Goal: Transaction & Acquisition: Book appointment/travel/reservation

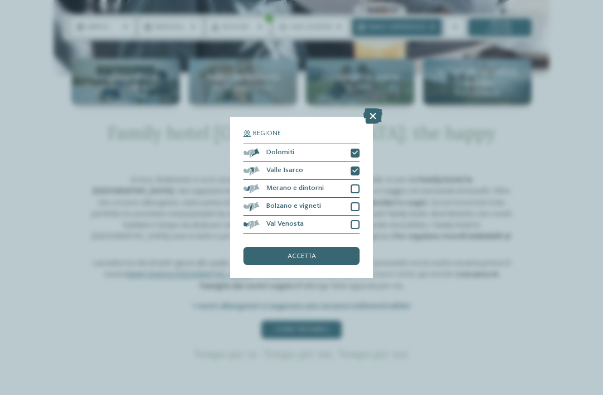
click at [349, 180] on div "Merano e dintorni" at bounding box center [301, 189] width 116 height 18
click at [356, 202] on div at bounding box center [355, 206] width 9 height 9
click at [355, 215] on div "Val Venosta" at bounding box center [301, 224] width 116 height 18
click at [326, 247] on div "accetta" at bounding box center [301, 256] width 116 height 18
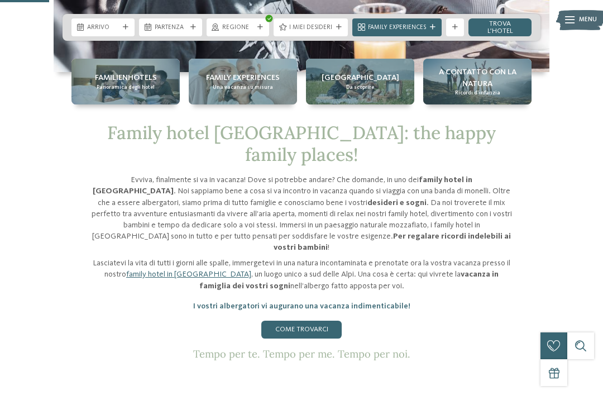
click at [317, 36] on div "I miei desideri" at bounding box center [311, 27] width 74 height 18
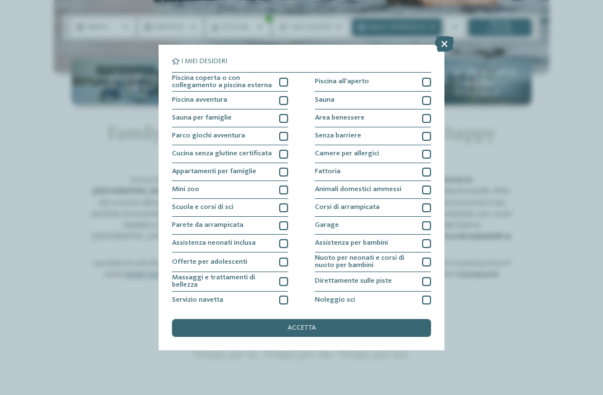
click at [284, 79] on div at bounding box center [283, 82] width 9 height 9
click at [248, 319] on div "accetta" at bounding box center [301, 328] width 259 height 18
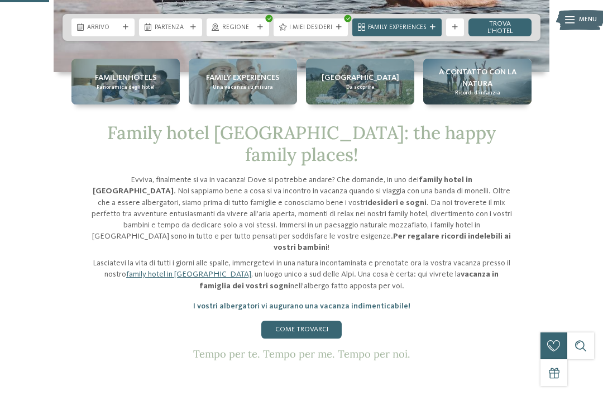
click at [511, 36] on link "trova l’hotel" at bounding box center [499, 27] width 63 height 18
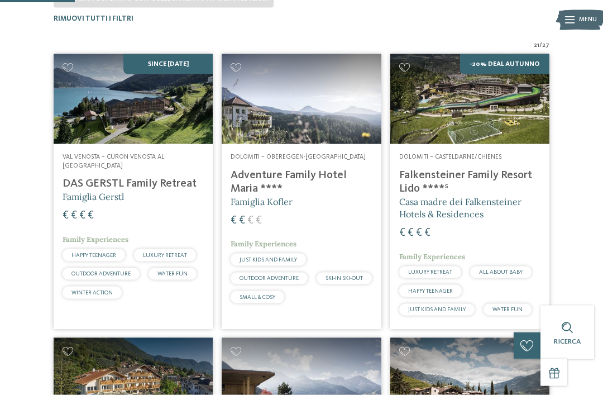
scroll to position [313, 0]
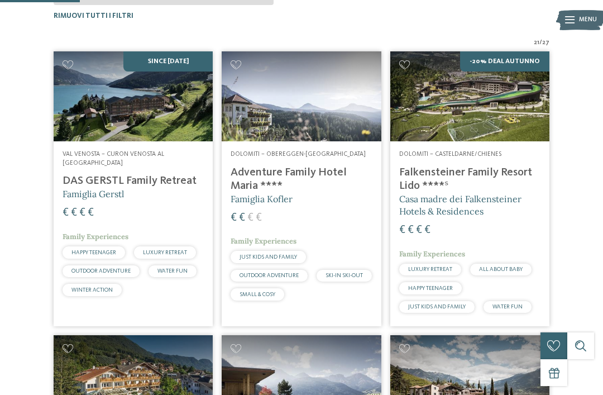
click at [301, 171] on h4 "Adventure Family Hotel Maria ****" at bounding box center [301, 179] width 141 height 27
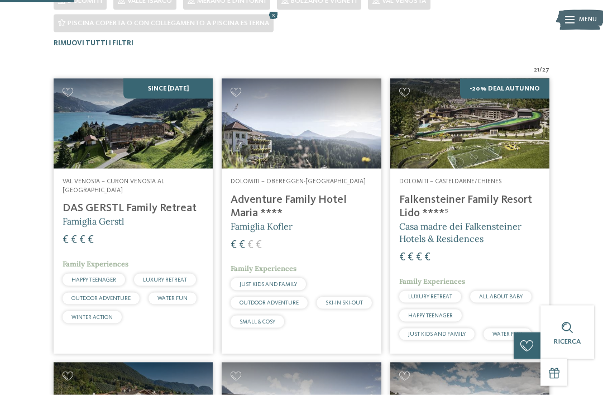
scroll to position [298, 0]
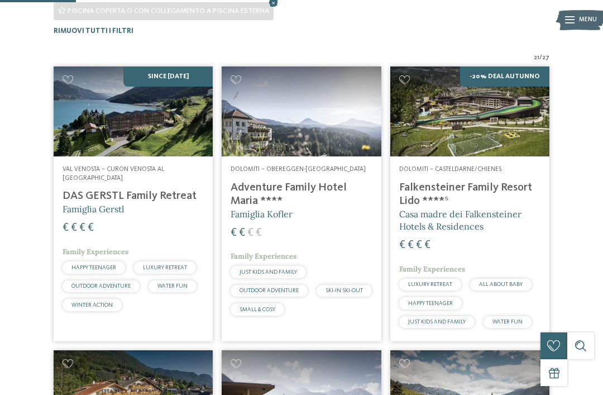
click at [176, 203] on h5 "Famiglia Gerstl" at bounding box center [133, 209] width 141 height 12
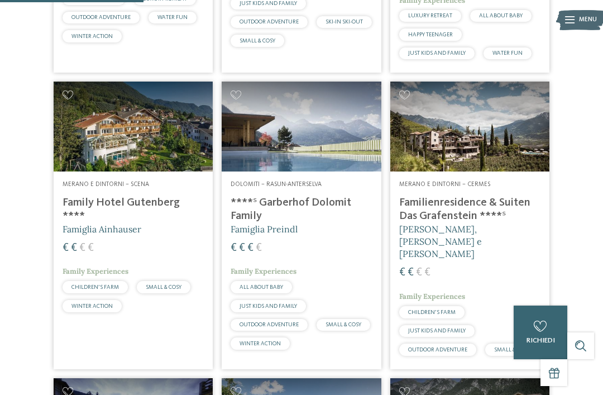
scroll to position [567, 0]
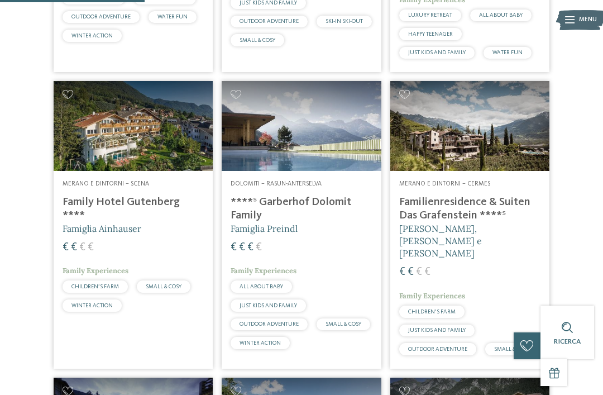
click at [472, 154] on img at bounding box center [469, 125] width 159 height 89
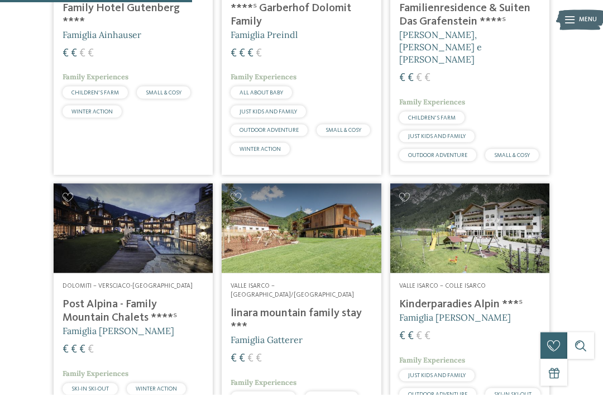
scroll to position [837, 0]
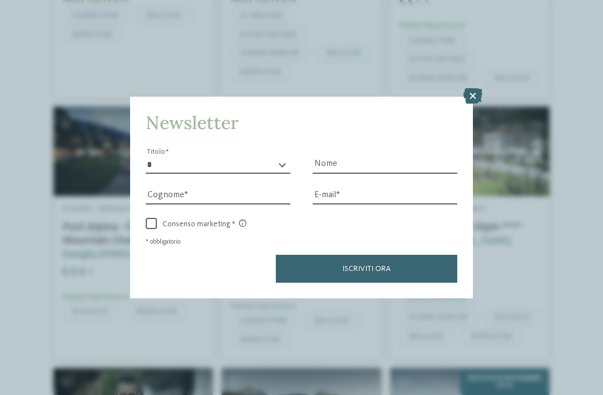
click at [474, 88] on icon at bounding box center [472, 96] width 19 height 16
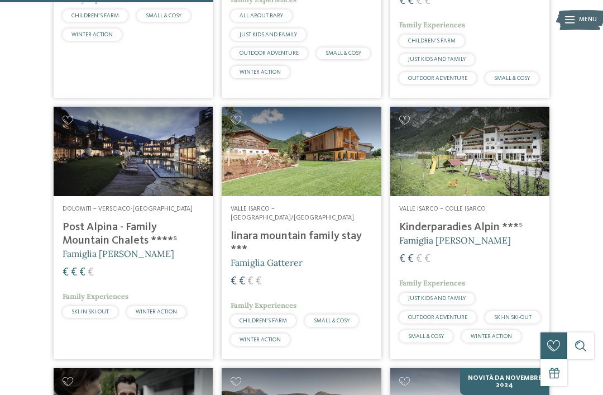
click at [292, 182] on img at bounding box center [301, 151] width 159 height 89
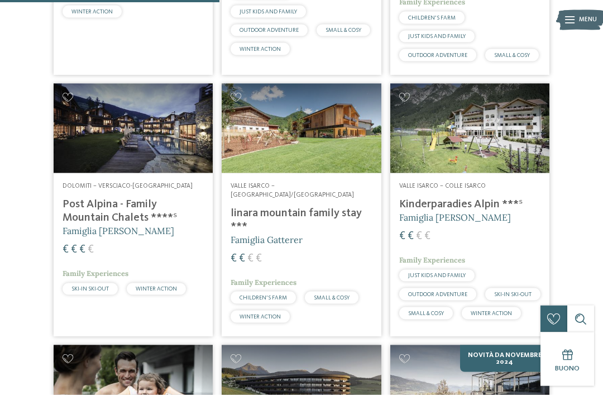
scroll to position [861, 0]
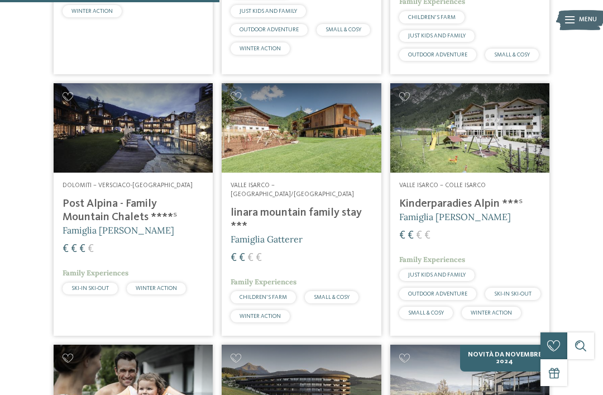
click at [486, 143] on img at bounding box center [469, 127] width 159 height 89
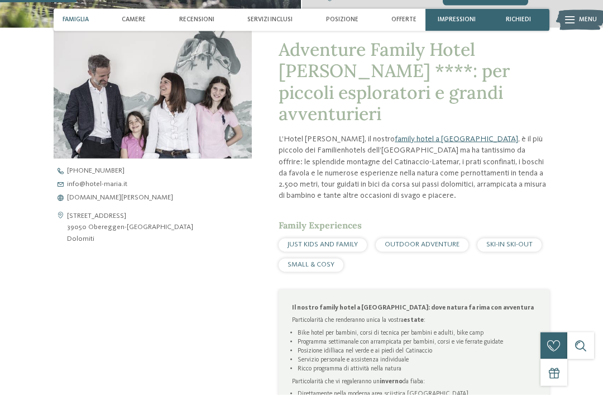
scroll to position [344, 0]
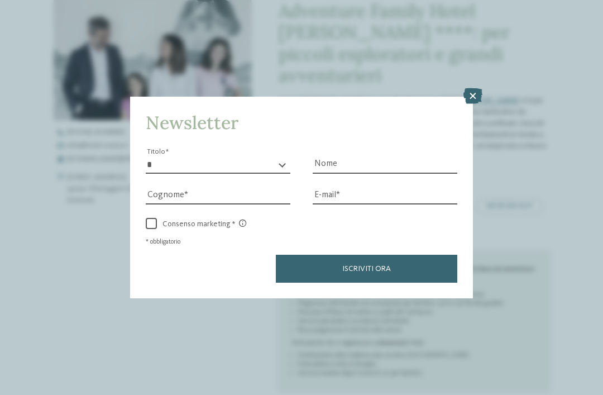
click at [484, 33] on div "Newsletter * ****** ******* ******** ****** Titolo Nome Cognome Fax" at bounding box center [301, 197] width 603 height 395
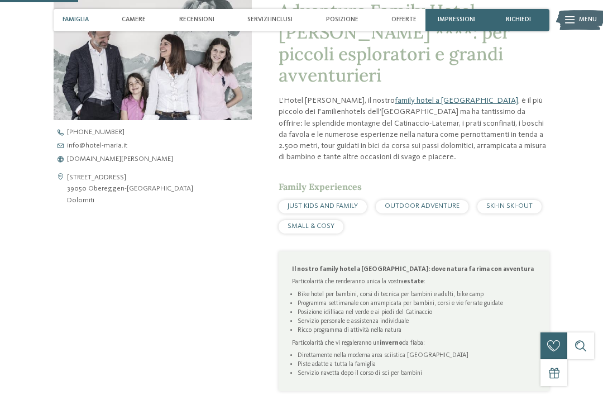
click at [475, 49] on h1 "Adventure Family Hotel Maria ****: per piccoli esploratori e grandi avventurieri" at bounding box center [414, 44] width 271 height 86
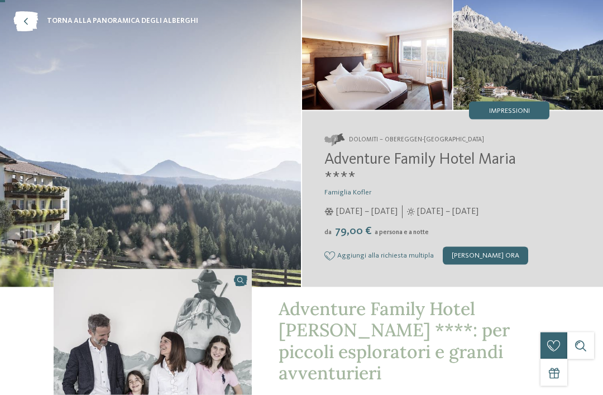
scroll to position [0, 0]
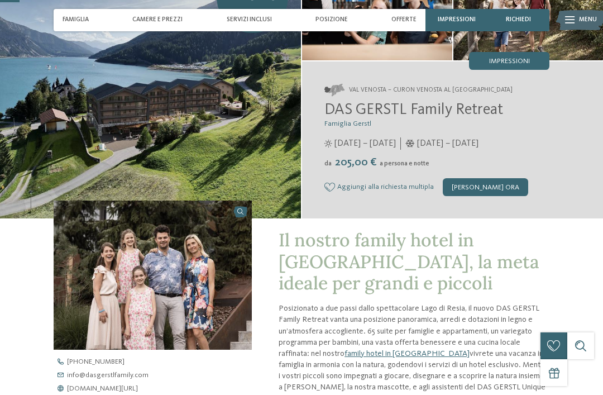
scroll to position [114, 0]
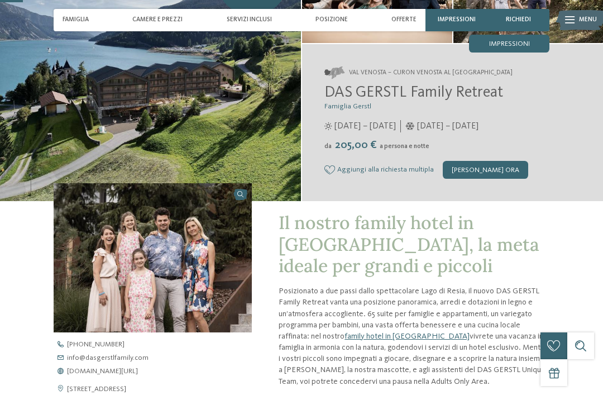
click at [514, 38] on div "Impressioni" at bounding box center [509, 44] width 80 height 18
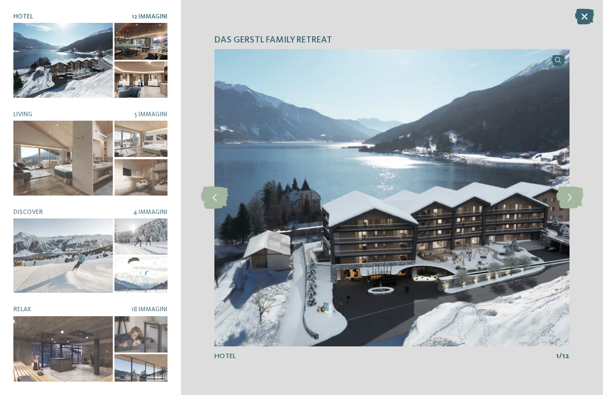
click at [576, 207] on icon at bounding box center [569, 197] width 27 height 22
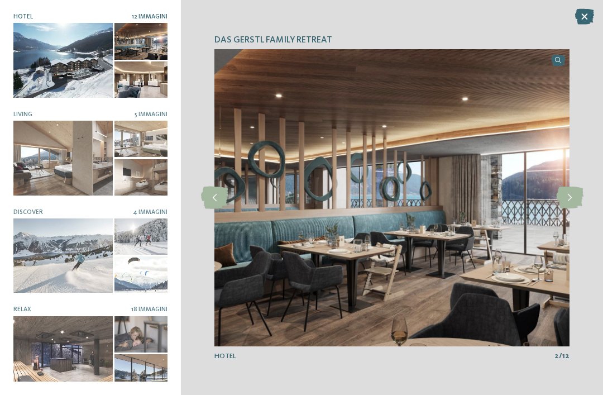
click at [570, 209] on icon at bounding box center [569, 197] width 27 height 22
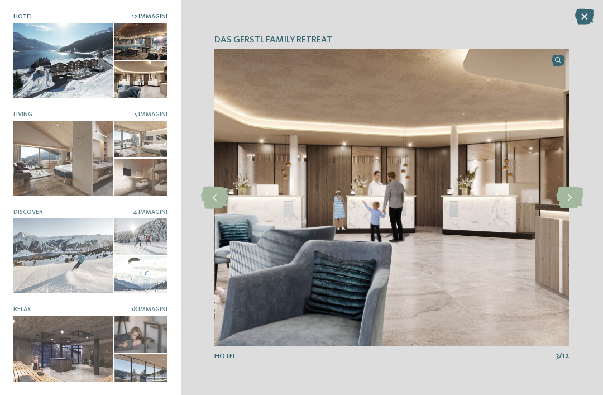
click at [569, 209] on icon at bounding box center [569, 197] width 27 height 22
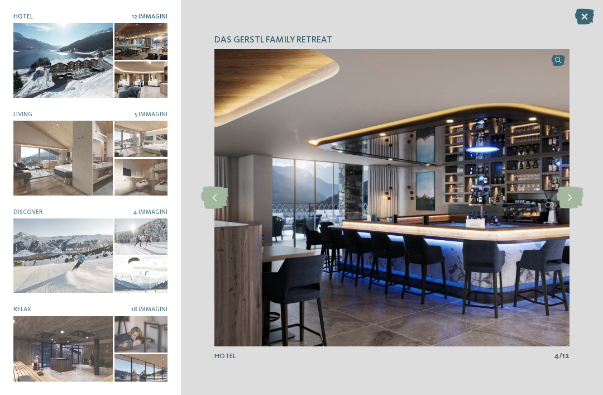
click at [570, 209] on icon at bounding box center [569, 197] width 27 height 22
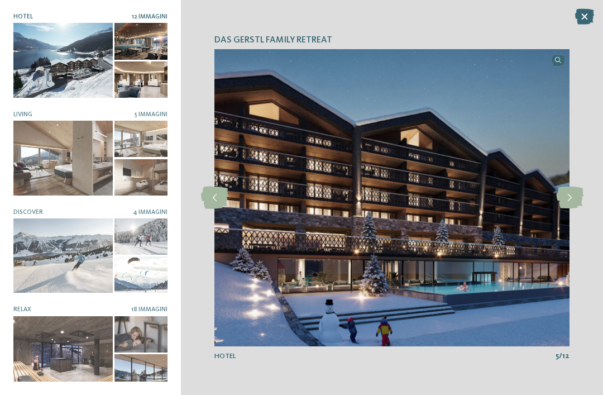
click at [572, 209] on icon at bounding box center [569, 197] width 27 height 22
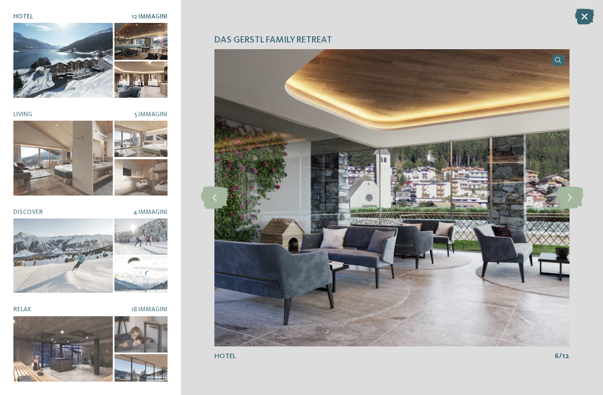
click at [570, 209] on icon at bounding box center [569, 197] width 27 height 22
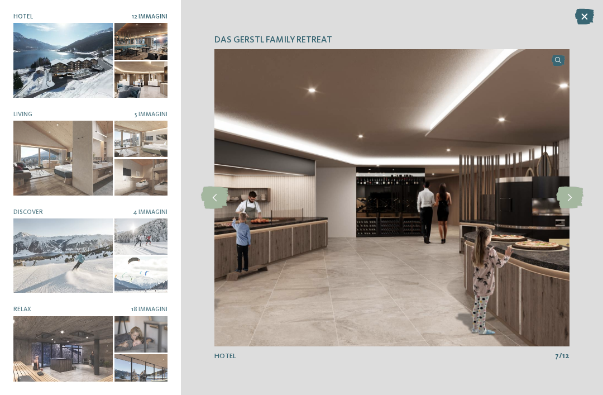
click at [573, 209] on icon at bounding box center [569, 197] width 27 height 22
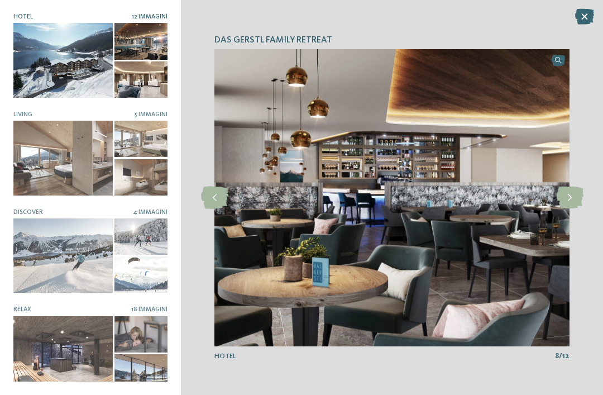
click at [574, 209] on icon at bounding box center [569, 197] width 27 height 22
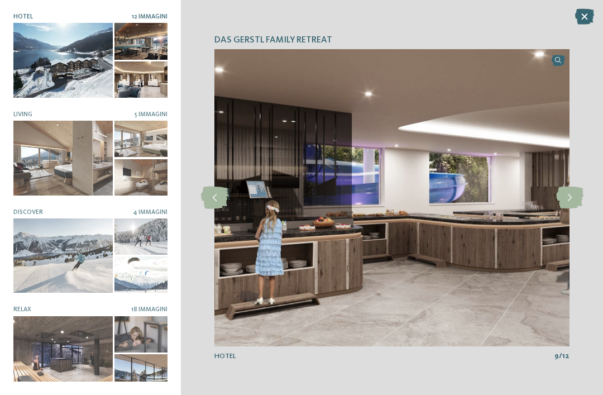
click at [573, 209] on icon at bounding box center [569, 197] width 27 height 22
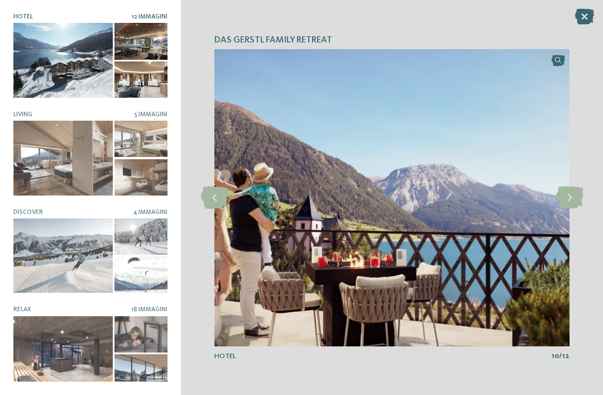
click at [573, 209] on icon at bounding box center [569, 197] width 27 height 22
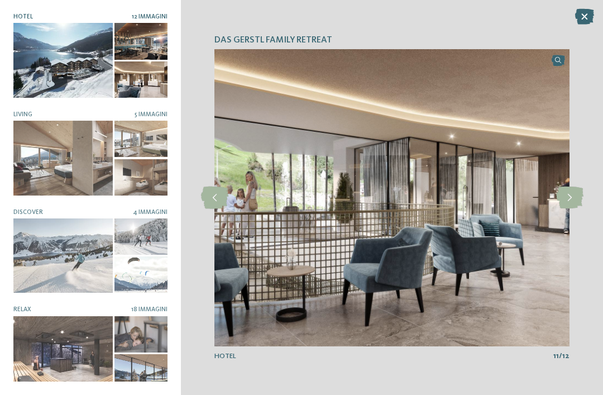
click at [577, 209] on icon at bounding box center [569, 197] width 27 height 22
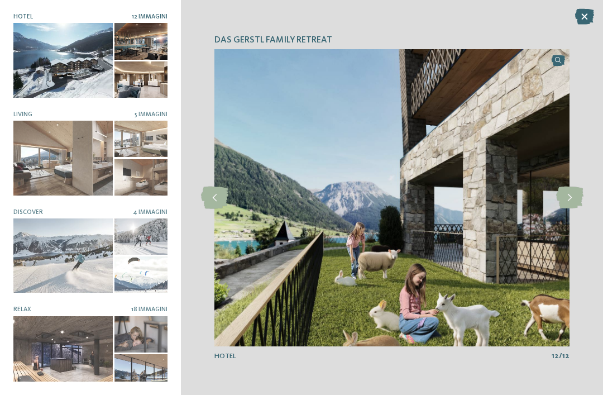
click at [576, 209] on icon at bounding box center [569, 197] width 27 height 22
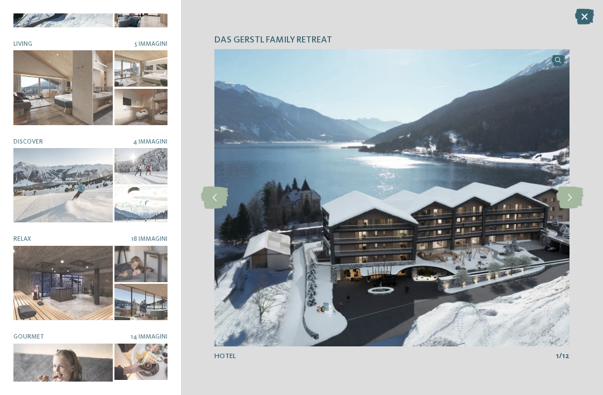
scroll to position [70, 0]
click at [73, 286] on div at bounding box center [62, 283] width 99 height 74
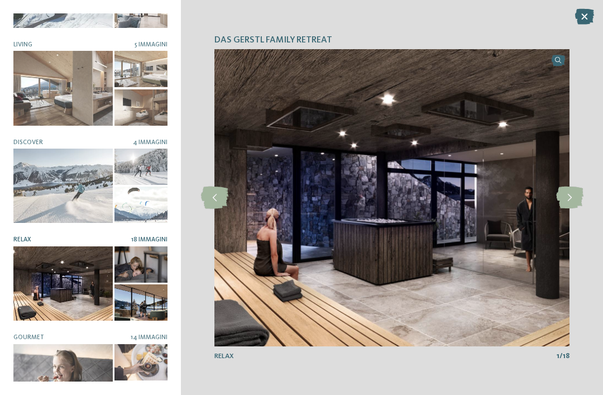
click at [577, 209] on icon at bounding box center [569, 197] width 27 height 22
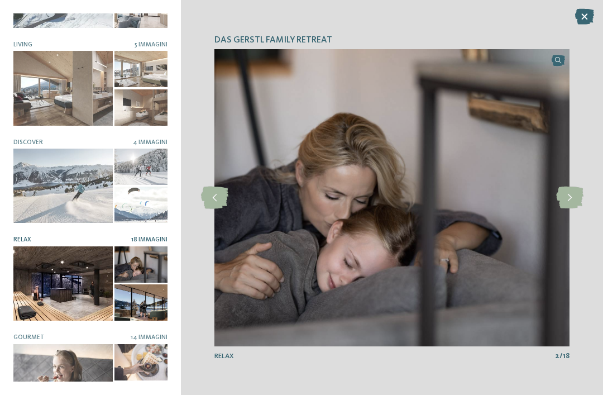
click at [572, 209] on icon at bounding box center [569, 197] width 27 height 22
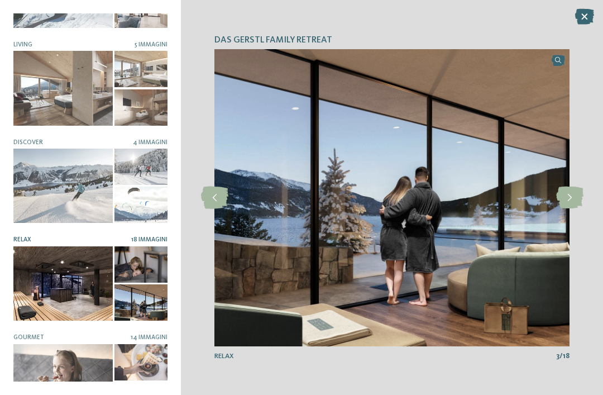
click at [577, 209] on icon at bounding box center [569, 197] width 27 height 22
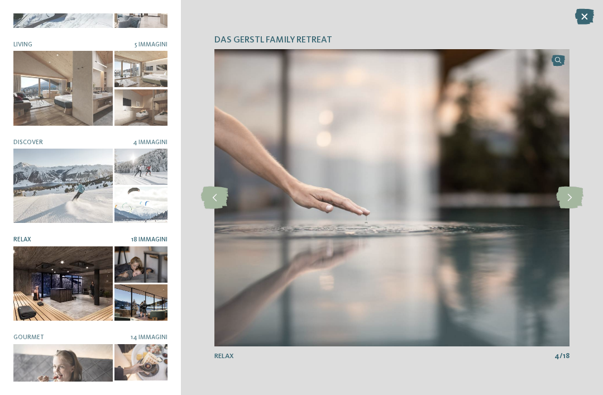
click at [576, 209] on icon at bounding box center [569, 197] width 27 height 22
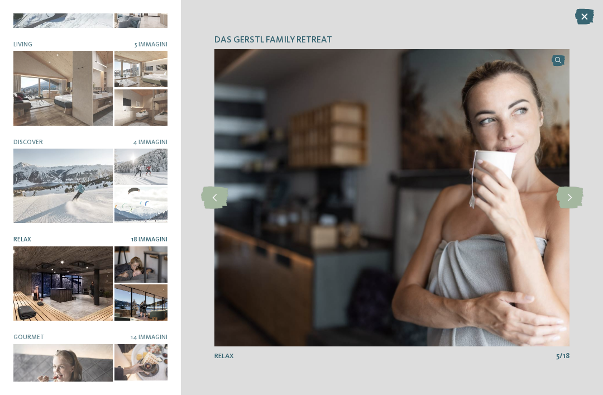
click at [578, 209] on icon at bounding box center [569, 197] width 27 height 22
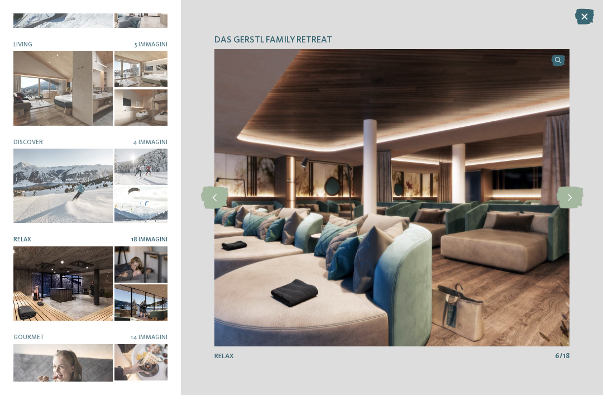
click at [572, 209] on icon at bounding box center [569, 197] width 27 height 22
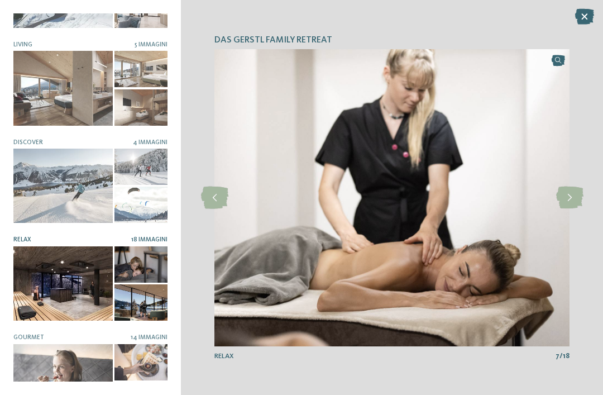
click at [574, 209] on icon at bounding box center [569, 197] width 27 height 22
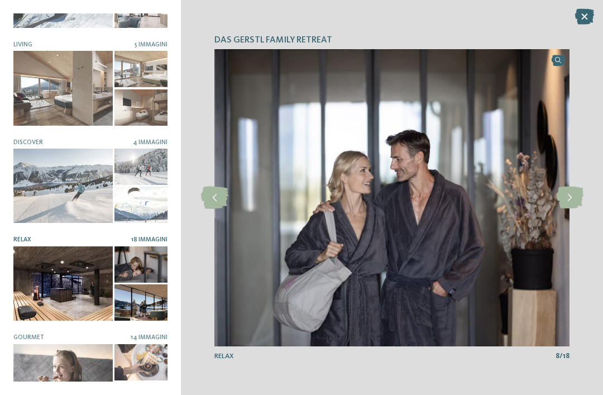
click at [574, 209] on icon at bounding box center [569, 197] width 27 height 22
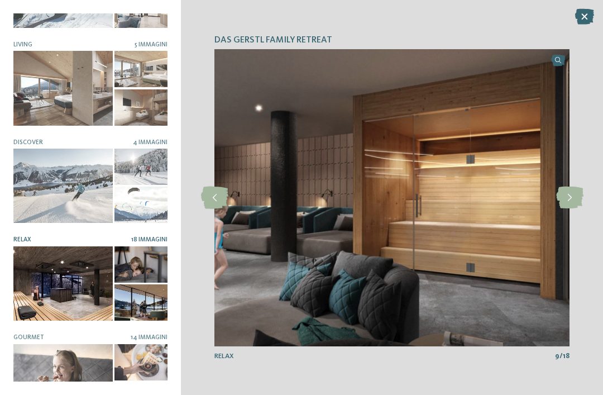
click at [577, 209] on icon at bounding box center [569, 197] width 27 height 22
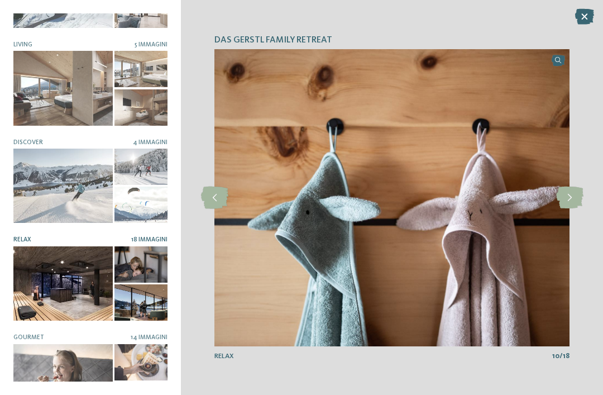
click at [576, 209] on icon at bounding box center [569, 197] width 27 height 22
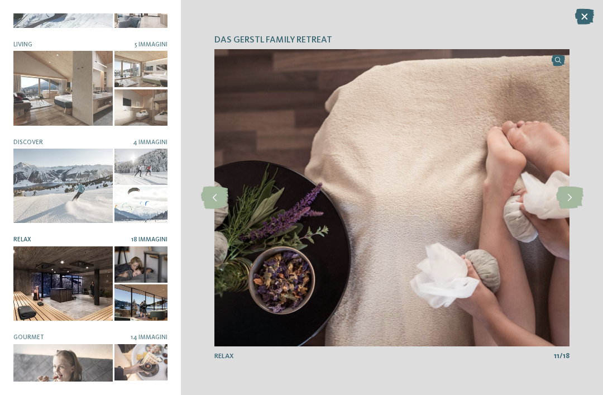
click at [572, 209] on icon at bounding box center [569, 197] width 27 height 22
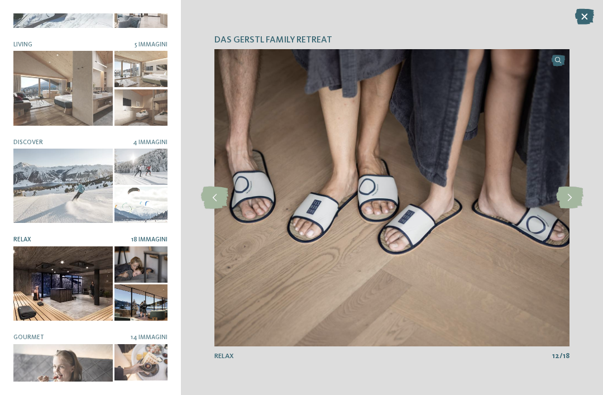
click at [568, 209] on icon at bounding box center [569, 197] width 27 height 22
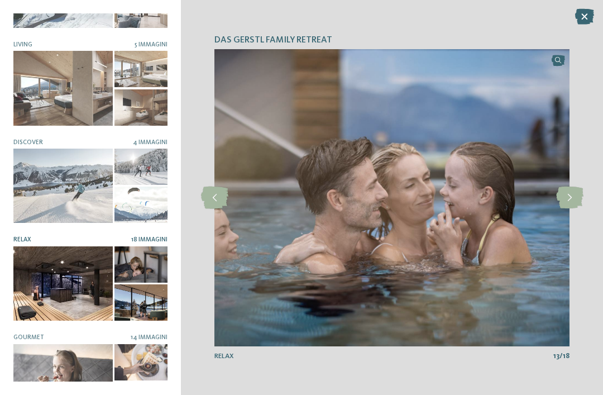
click at [564, 209] on icon at bounding box center [569, 197] width 27 height 22
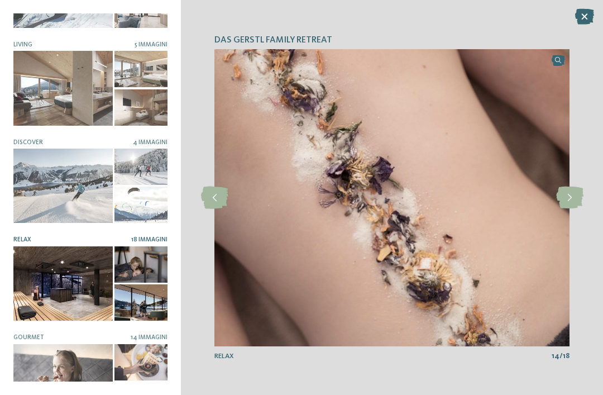
click at [201, 228] on div "DAS GERSTL Family Retreat slide 1 of 12" at bounding box center [392, 197] width 422 height 395
click at [209, 209] on icon at bounding box center [214, 197] width 27 height 22
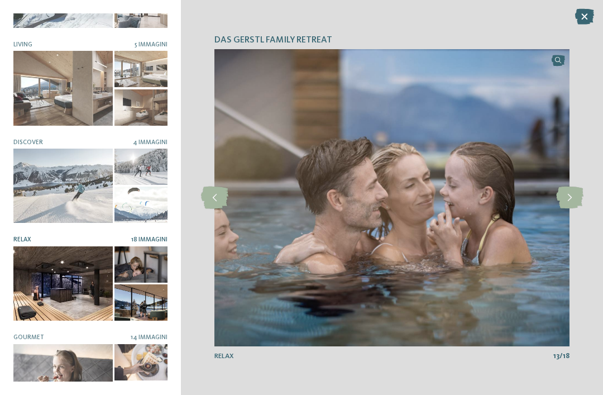
click at [574, 209] on icon at bounding box center [569, 197] width 27 height 22
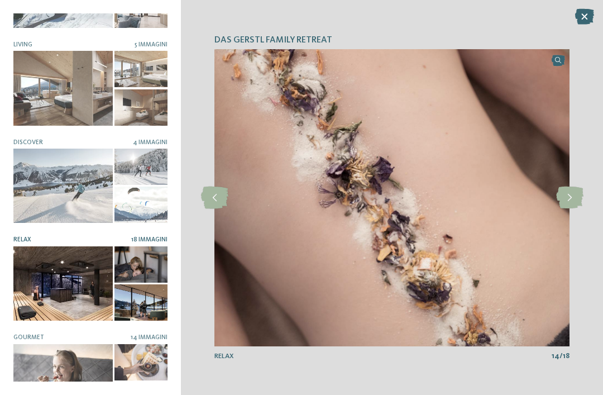
click at [573, 209] on icon at bounding box center [569, 197] width 27 height 22
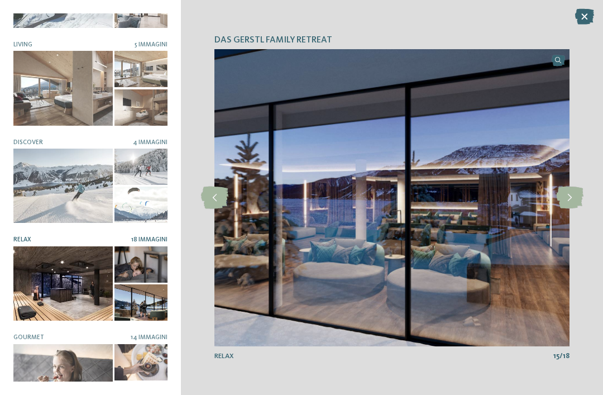
click at [572, 209] on icon at bounding box center [569, 197] width 27 height 22
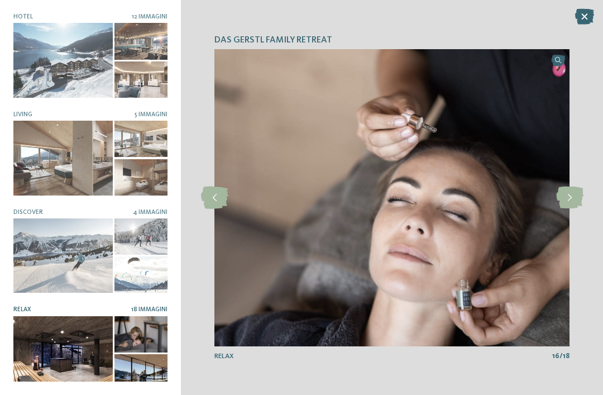
scroll to position [0, 0]
click at [578, 23] on icon at bounding box center [584, 17] width 19 height 16
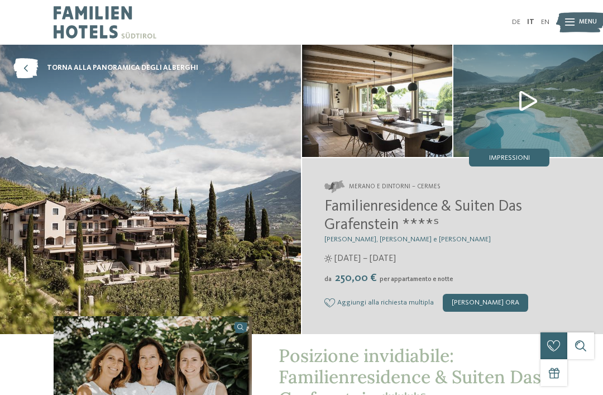
click at [530, 101] on img at bounding box center [528, 101] width 150 height 112
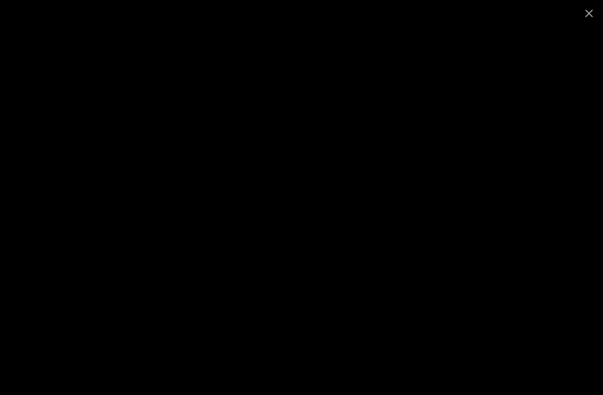
click at [594, 22] on span at bounding box center [589, 13] width 28 height 26
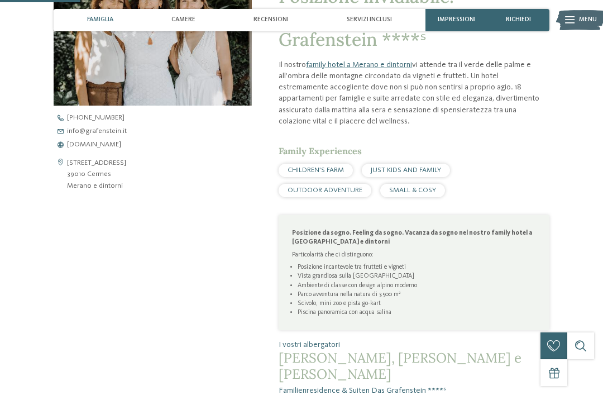
scroll to position [362, 0]
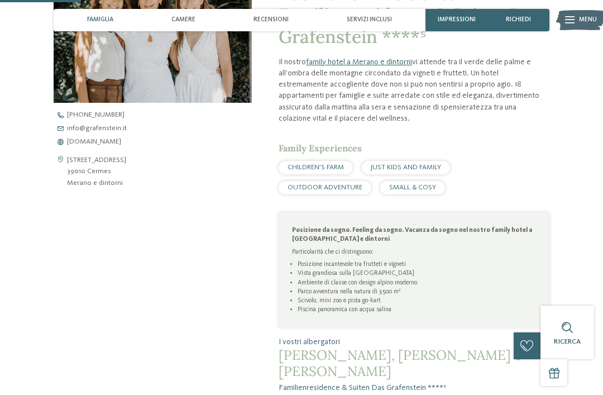
click at [92, 138] on span "[DOMAIN_NAME]" at bounding box center [94, 141] width 54 height 7
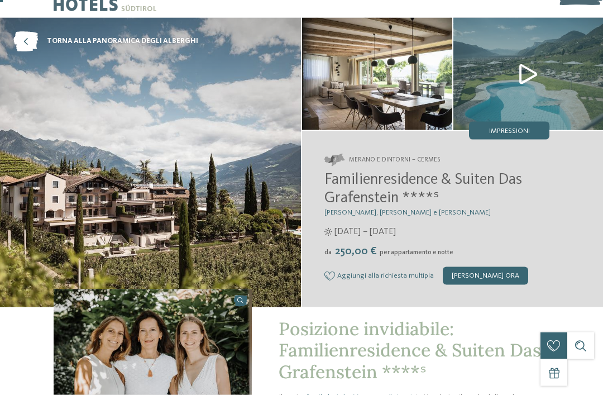
scroll to position [0, 0]
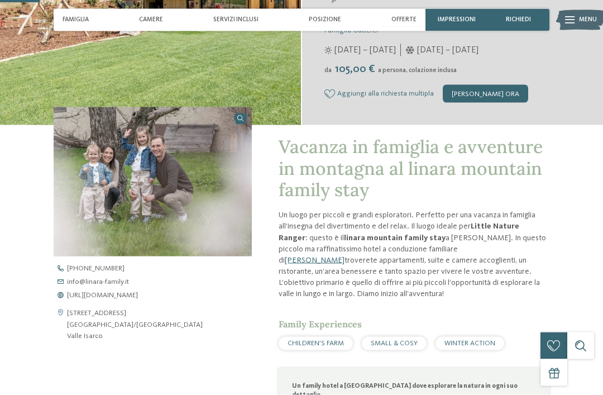
scroll to position [190, 0]
click at [138, 299] on span "[URL][DOMAIN_NAME]" at bounding box center [102, 294] width 71 height 7
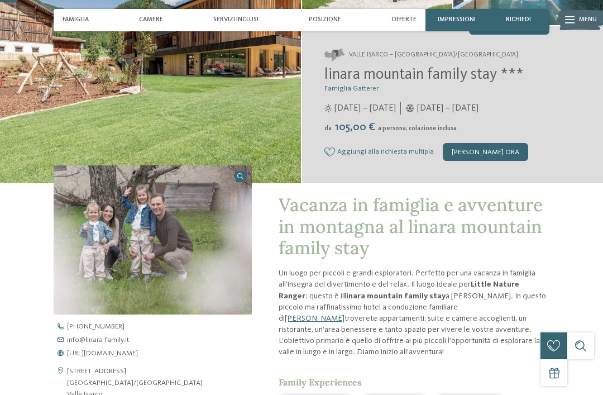
scroll to position [0, 0]
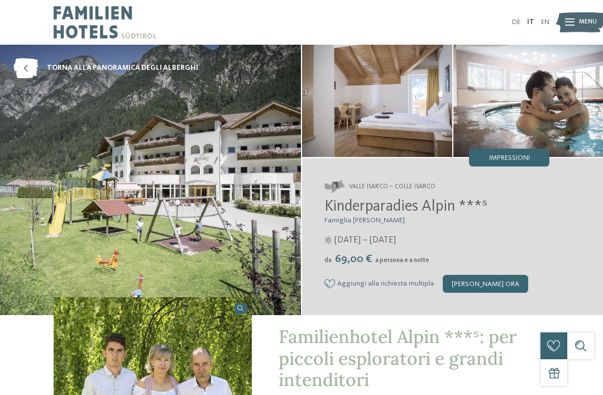
click at [429, 122] on img at bounding box center [377, 101] width 150 height 112
click at [521, 120] on img at bounding box center [528, 101] width 150 height 112
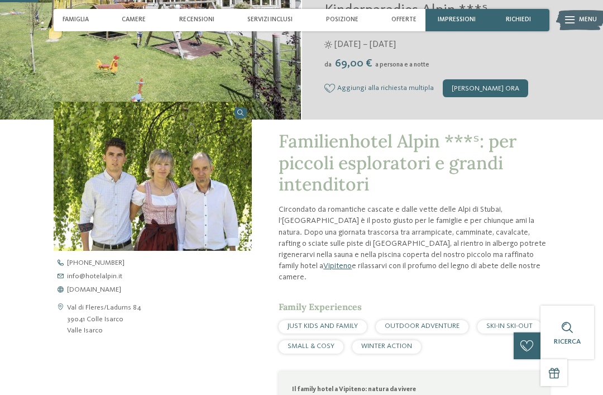
scroll to position [193, 0]
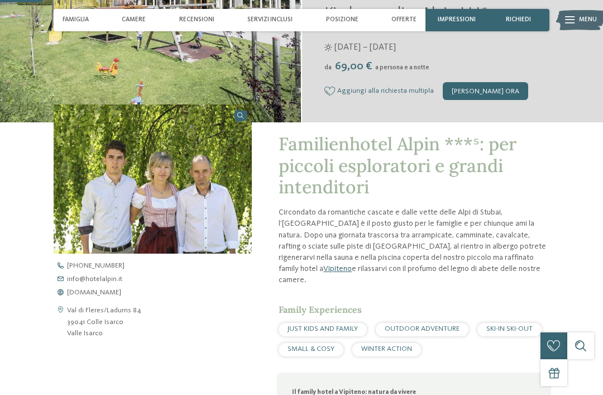
click at [107, 296] on span "www.hotelalpin.it" at bounding box center [94, 292] width 54 height 7
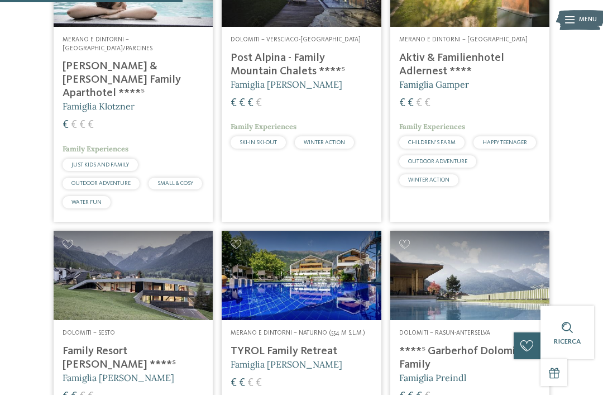
scroll to position [729, 0]
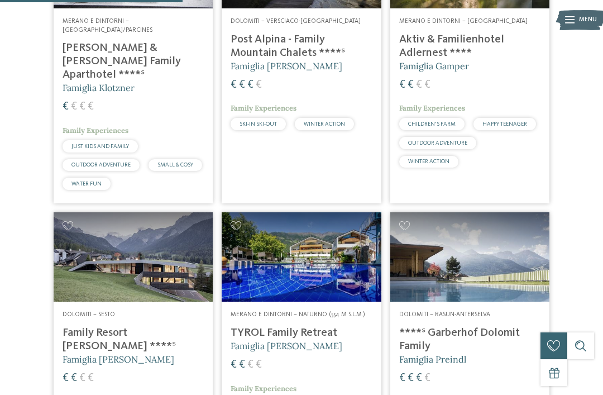
click at [331, 257] on img at bounding box center [301, 256] width 159 height 89
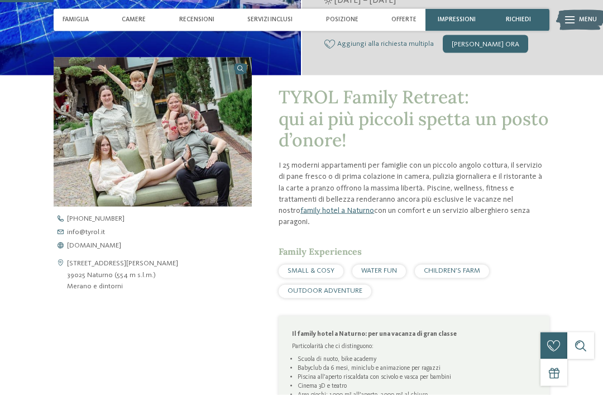
scroll to position [246, 0]
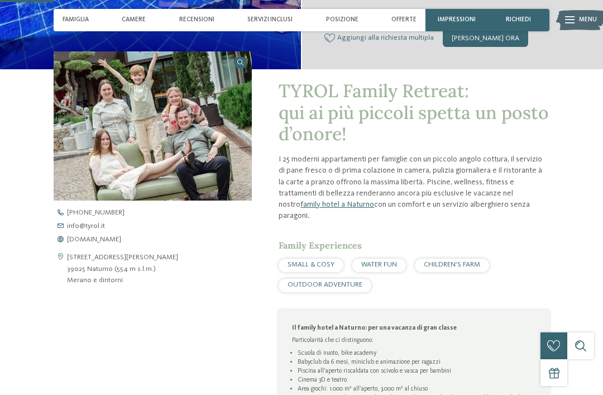
click at [99, 243] on span "[DOMAIN_NAME]" at bounding box center [94, 239] width 54 height 7
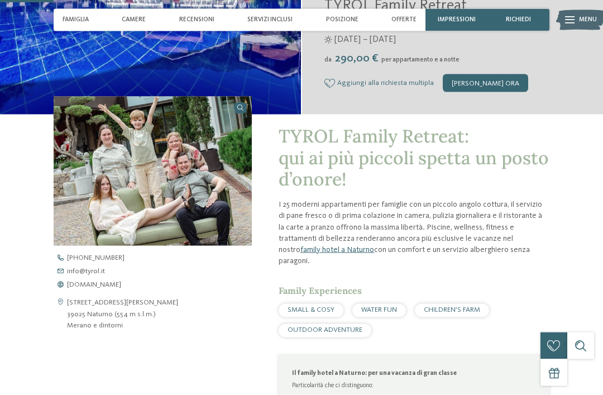
scroll to position [244, 0]
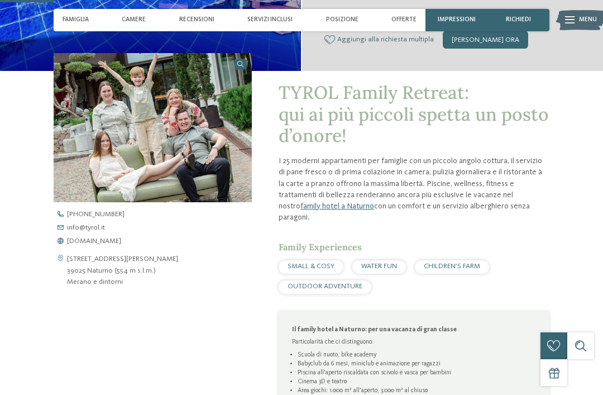
click at [75, 245] on span "[DOMAIN_NAME]" at bounding box center [94, 241] width 54 height 7
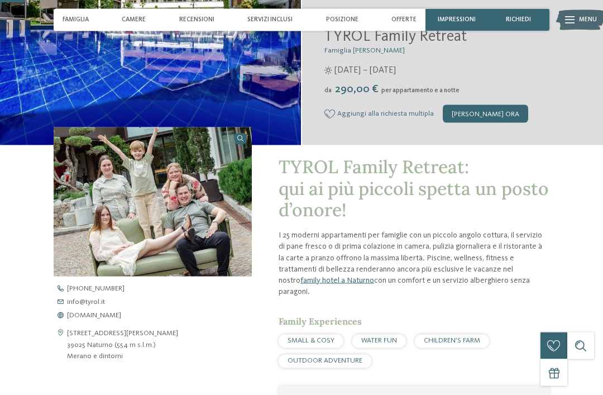
scroll to position [0, 0]
